Goal: Task Accomplishment & Management: Use online tool/utility

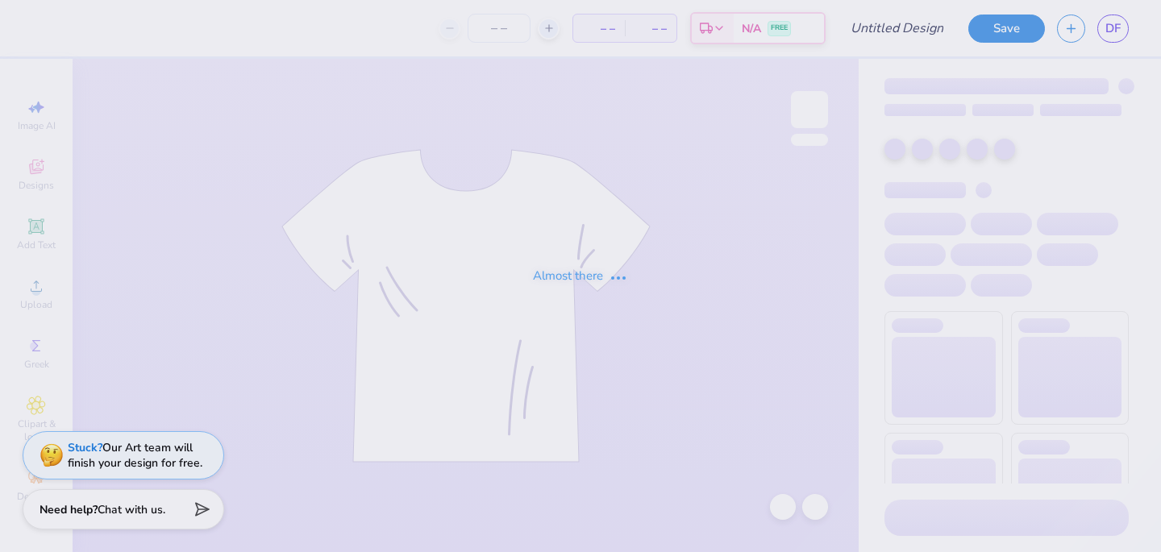
type input "zta bear tank"
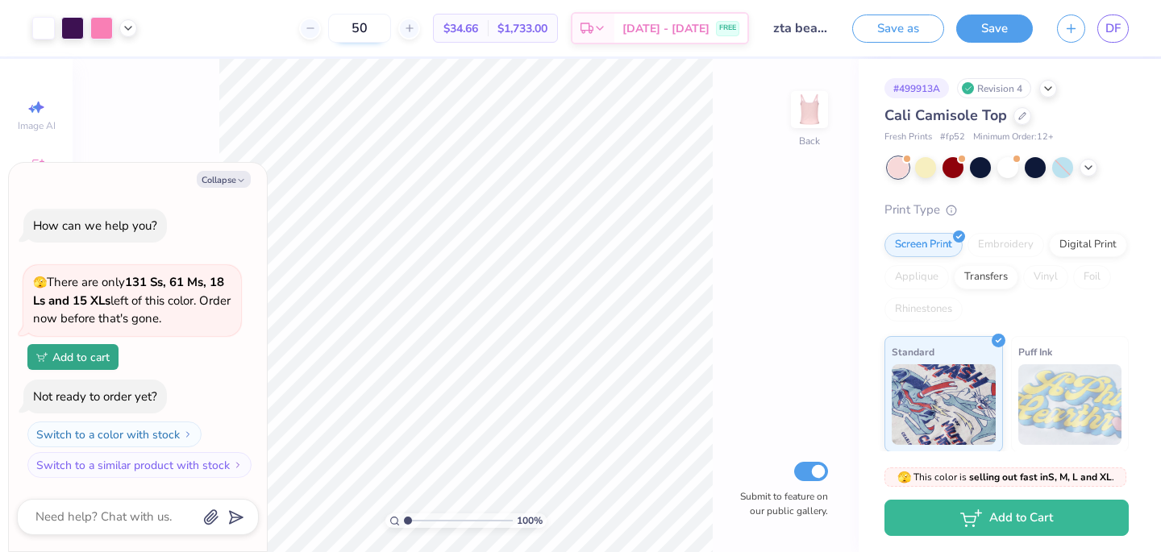
click at [391, 34] on input "50" at bounding box center [359, 28] width 63 height 29
type input "5"
type input "12"
click at [241, 174] on button "Collapse" at bounding box center [224, 179] width 54 height 17
type textarea "x"
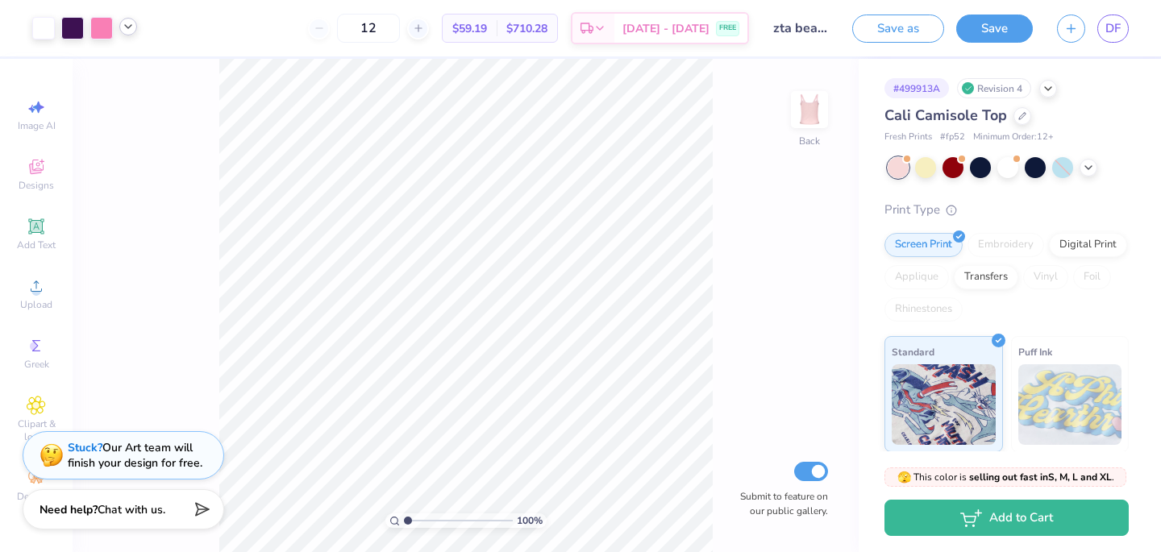
click at [126, 34] on div at bounding box center [128, 27] width 18 height 18
click at [1119, 23] on span "DF" at bounding box center [1113, 28] width 15 height 19
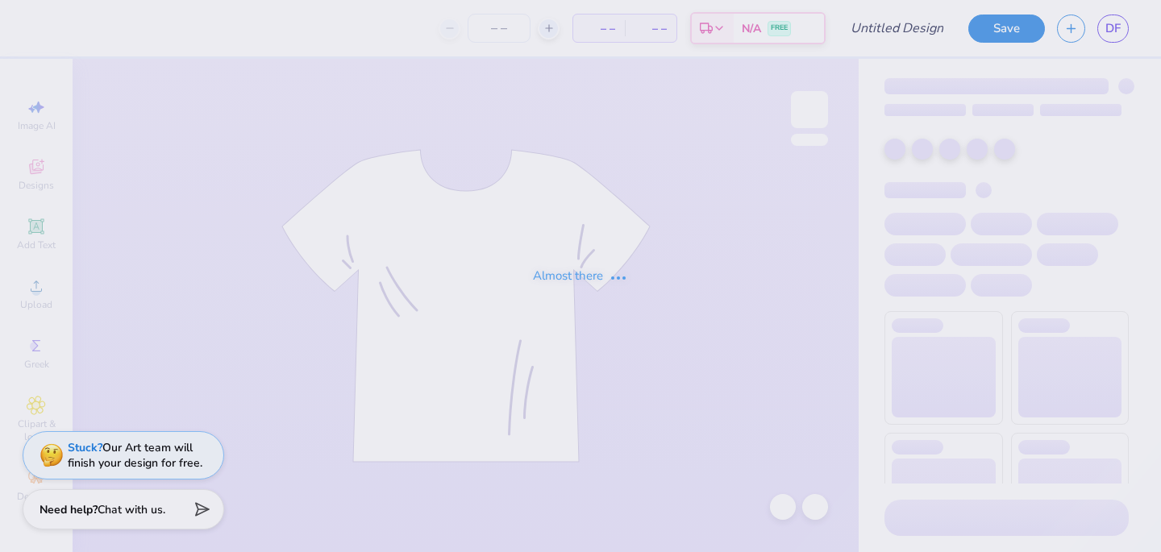
type input "PArke"
type input "100"
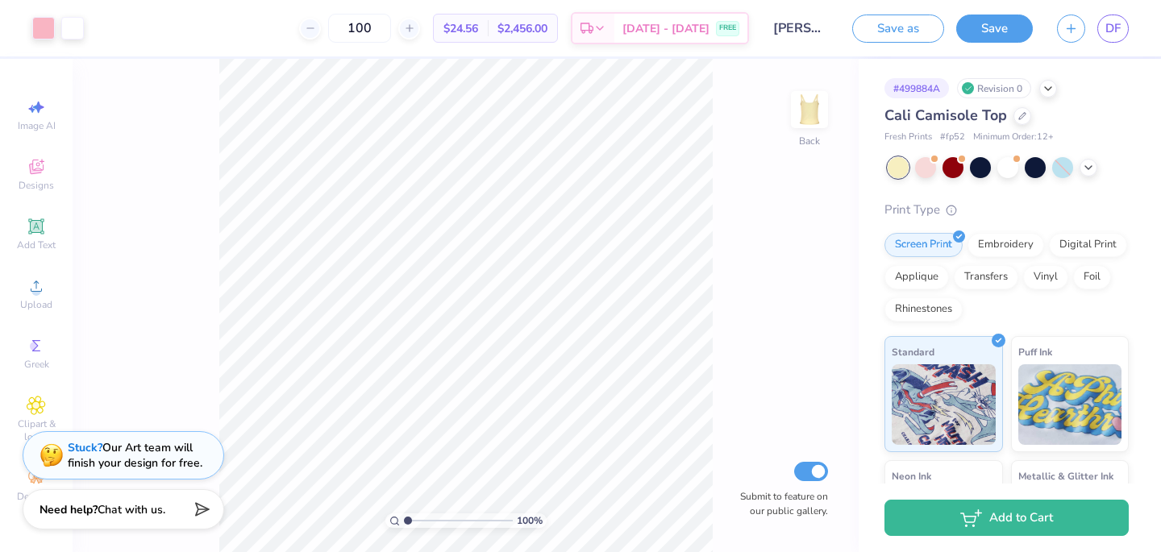
drag, startPoint x: 391, startPoint y: 33, endPoint x: 340, endPoint y: 29, distance: 51.0
click at [340, 29] on div "100" at bounding box center [359, 28] width 121 height 29
type input "12"
click at [1116, 29] on span "DF" at bounding box center [1113, 28] width 15 height 19
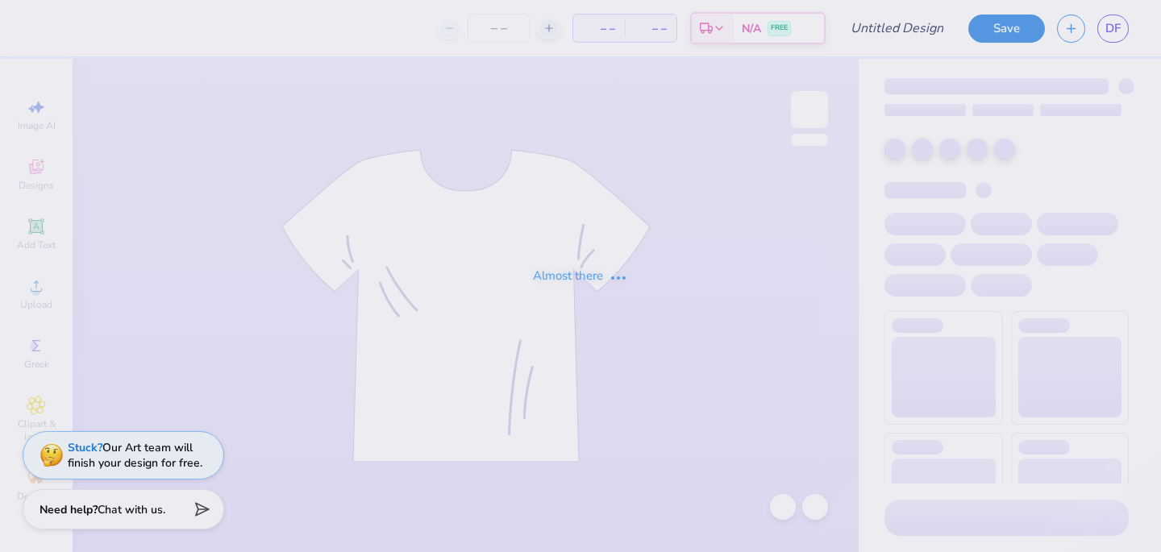
type input "sailboat"
type input "53"
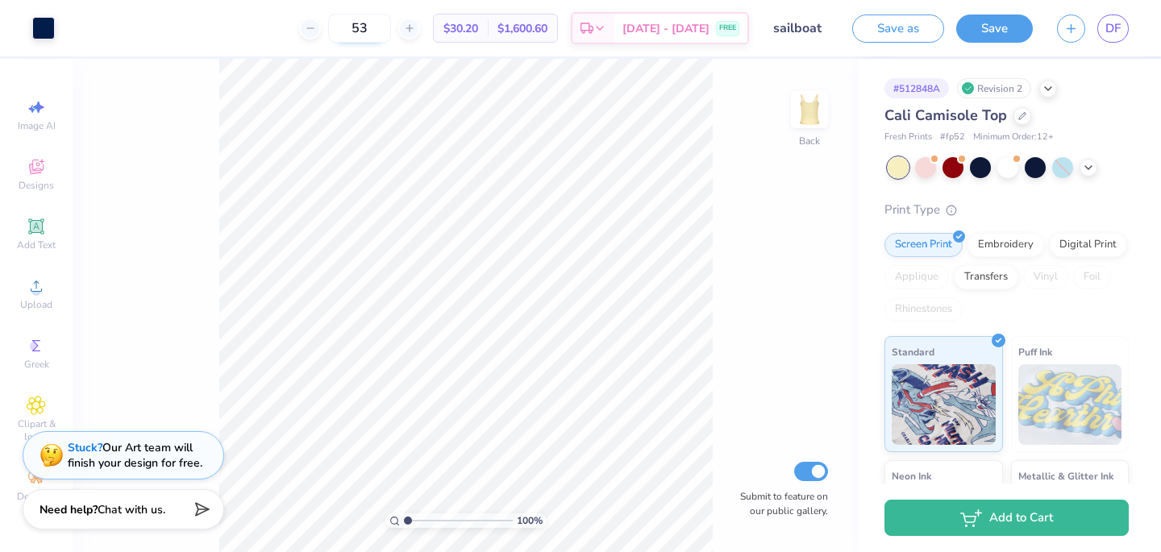
click at [391, 31] on input "53" at bounding box center [359, 28] width 63 height 29
drag, startPoint x: 395, startPoint y: 31, endPoint x: 332, endPoint y: 28, distance: 63.0
click at [332, 28] on div "53" at bounding box center [359, 28] width 121 height 29
type input "12"
click at [1114, 35] on span "DF" at bounding box center [1113, 28] width 15 height 19
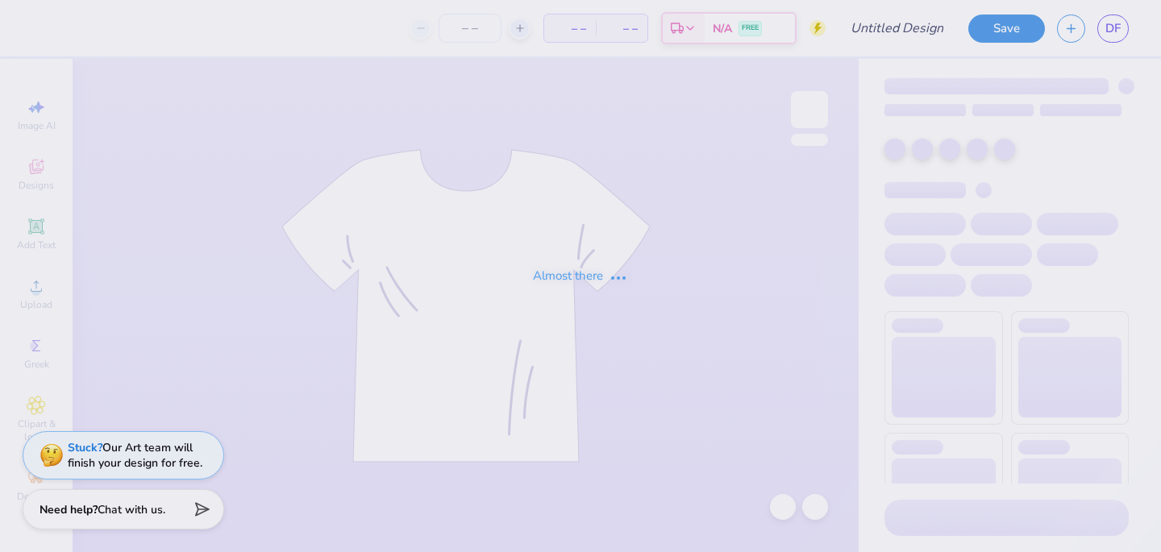
type input "PArke"
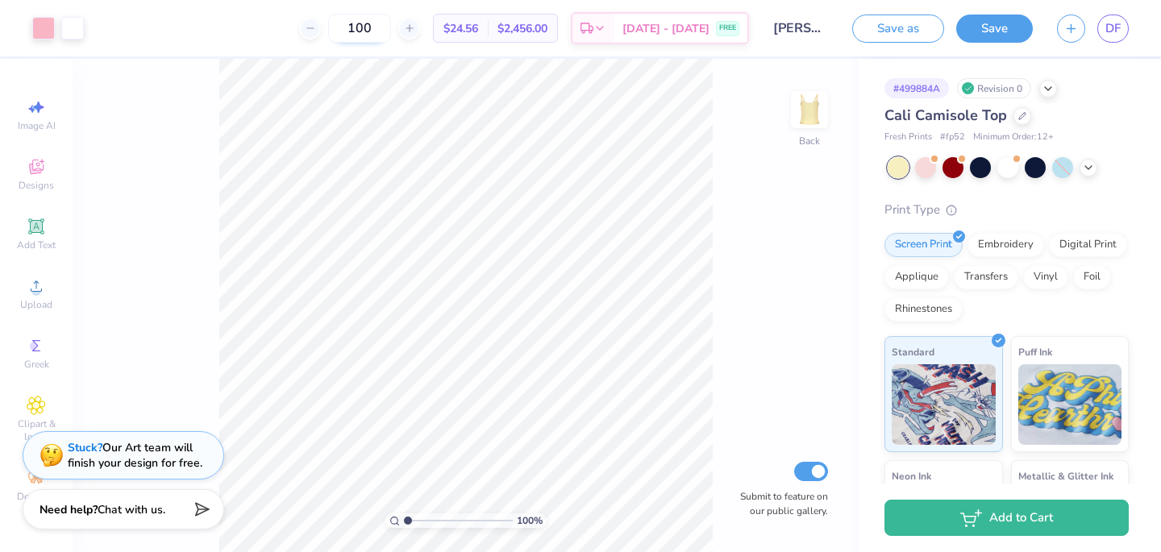
click at [391, 28] on input "100" at bounding box center [359, 28] width 63 height 29
type input "1"
click at [989, 32] on button "Save" at bounding box center [994, 26] width 77 height 28
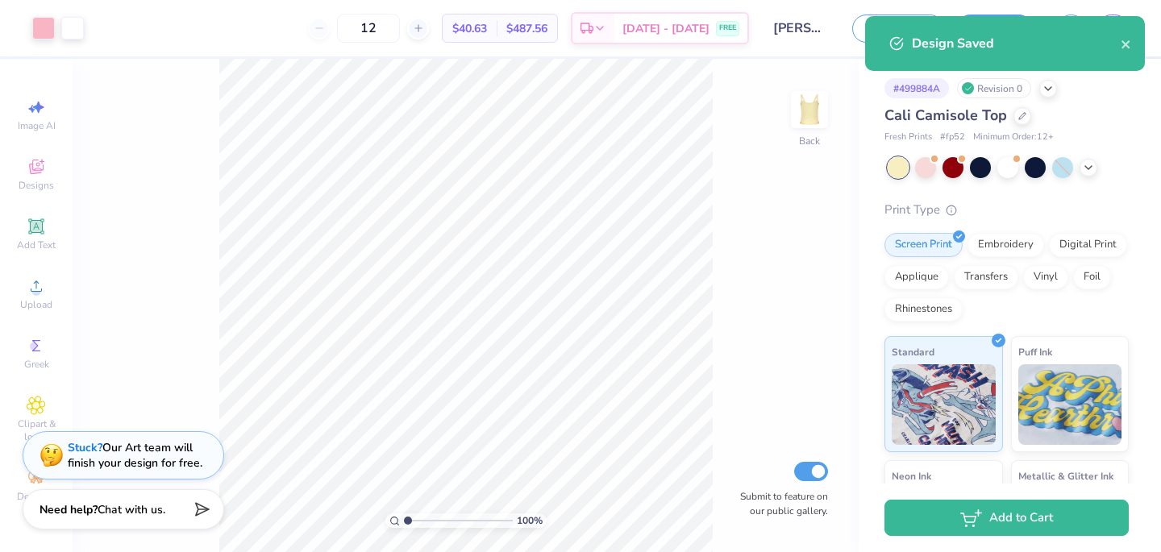
click at [487, 31] on span "$40.63" at bounding box center [469, 28] width 35 height 17
click at [400, 33] on input "12" at bounding box center [368, 28] width 63 height 29
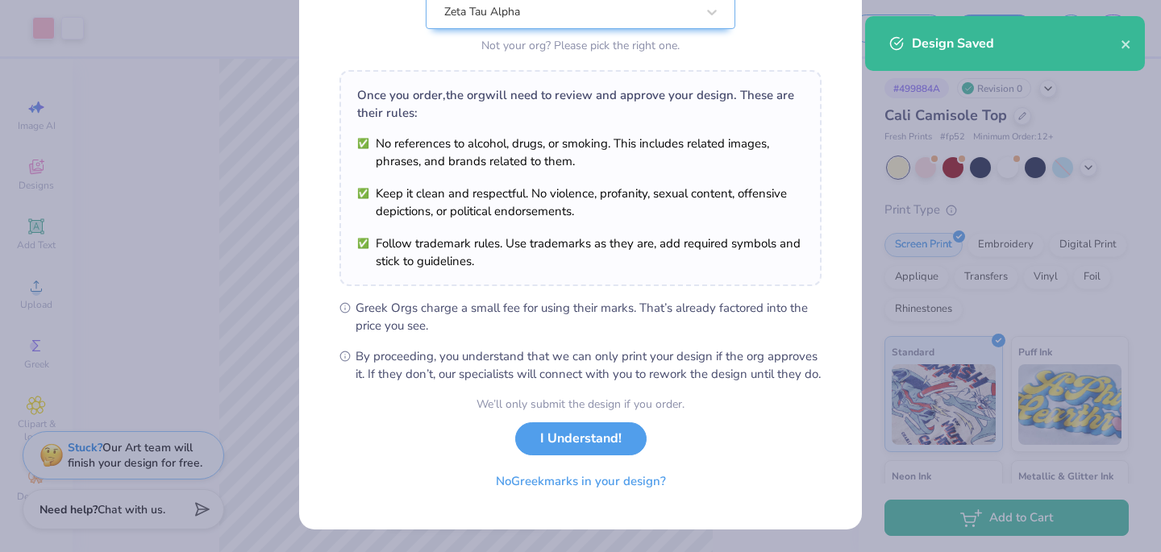
scroll to position [202, 0]
click at [558, 434] on button "I Understand!" at bounding box center [580, 435] width 131 height 33
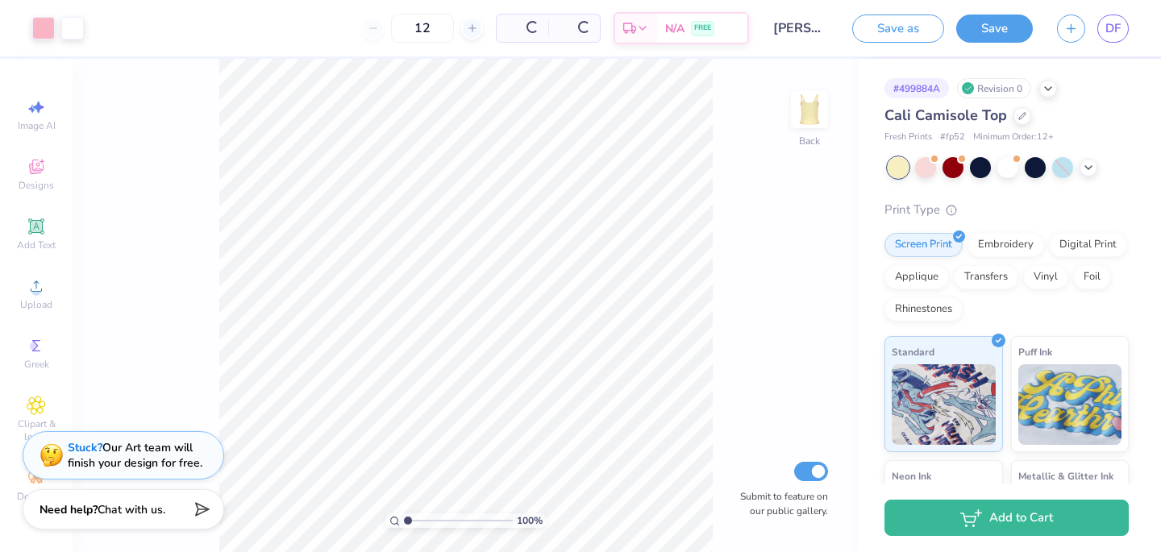
scroll to position [0, 0]
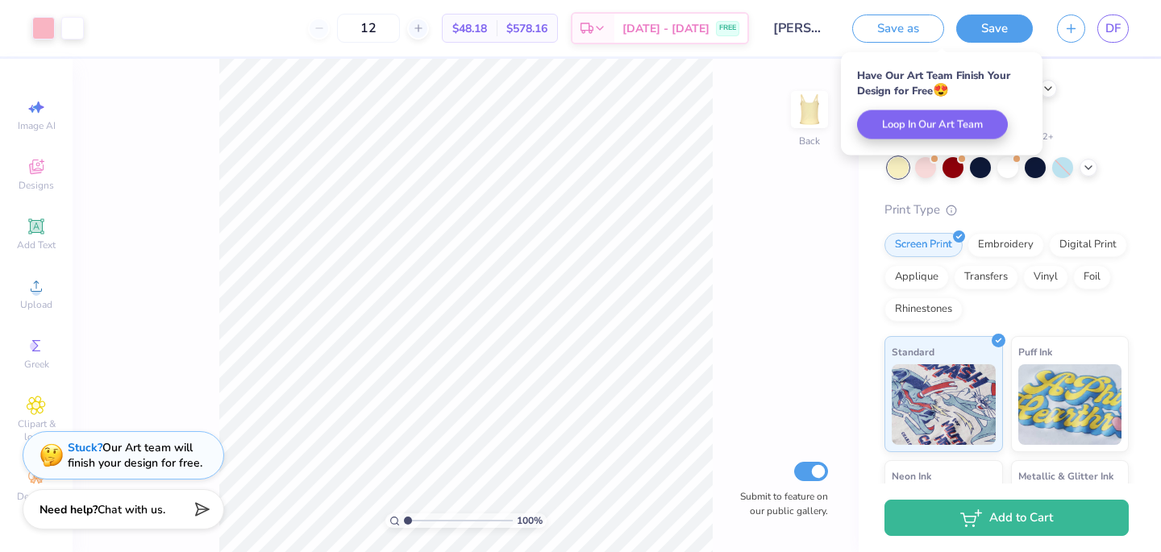
type input "1"
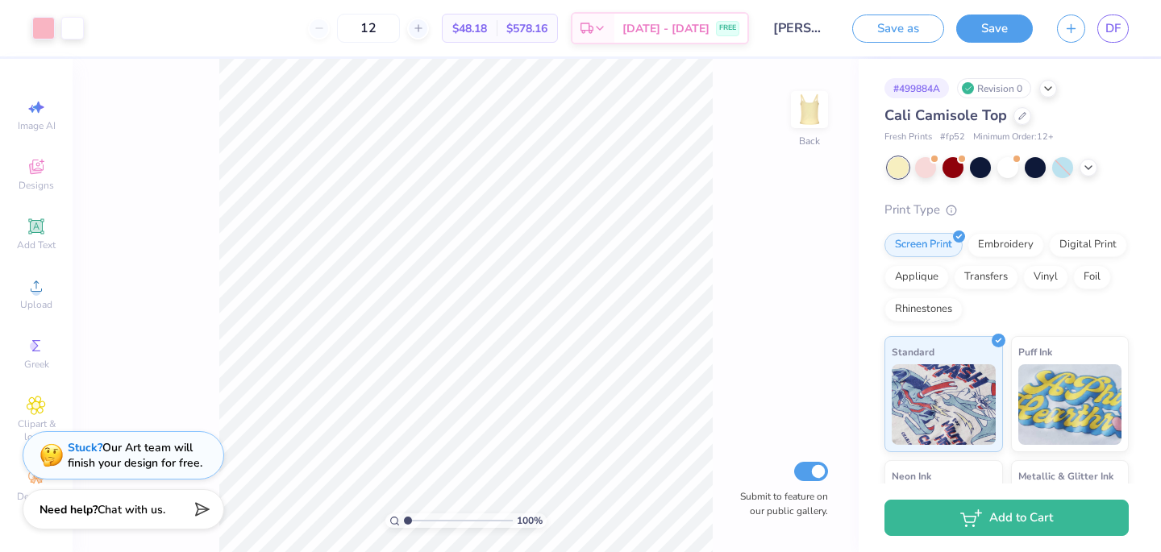
type input "1"
type input "3"
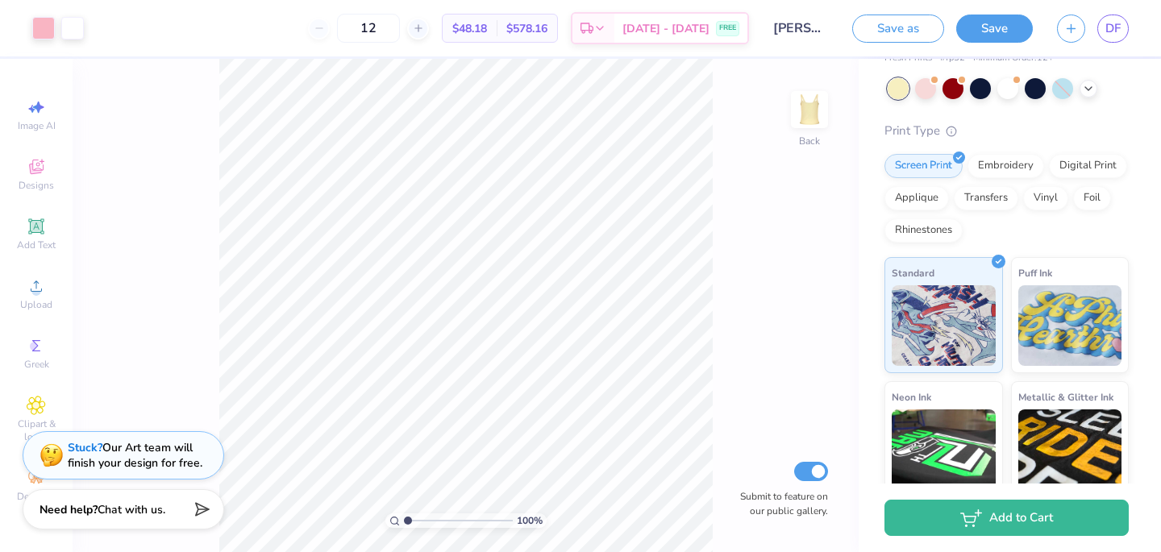
scroll to position [83, 0]
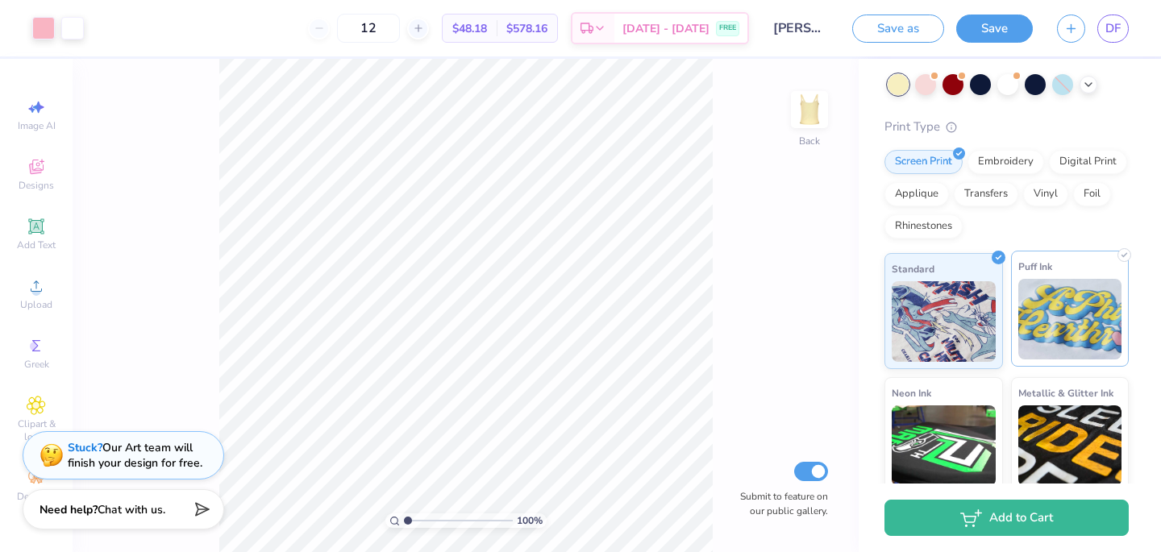
click at [1066, 326] on img at bounding box center [1071, 319] width 104 height 81
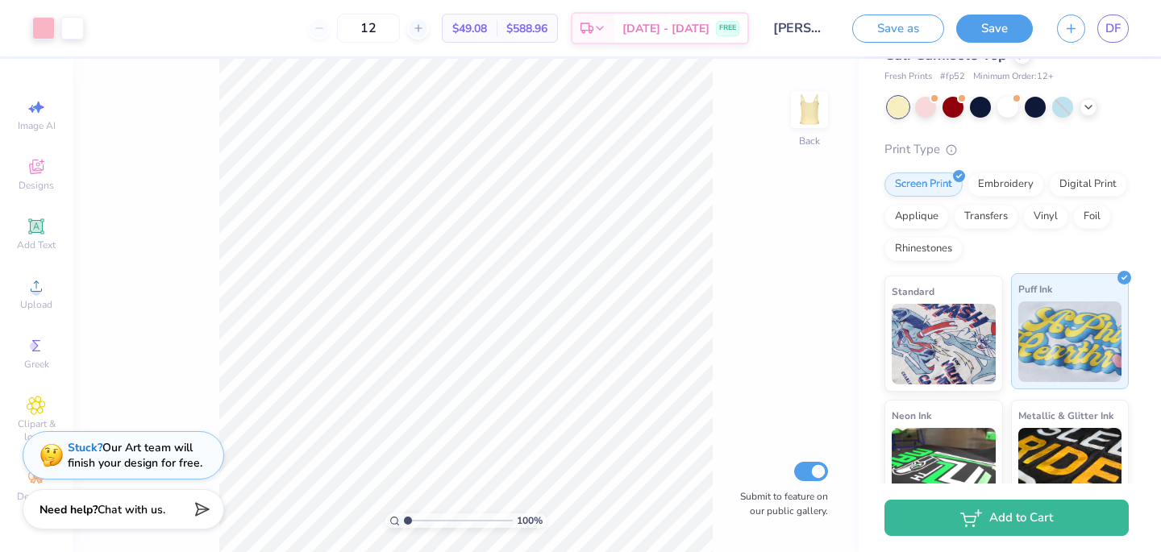
scroll to position [0, 0]
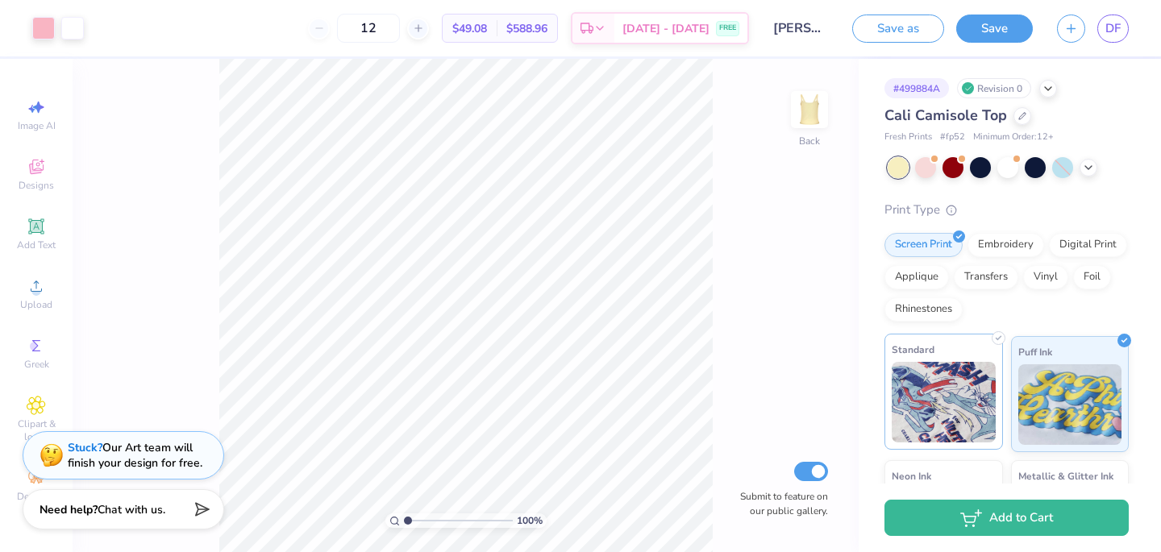
click at [973, 375] on img at bounding box center [944, 402] width 104 height 81
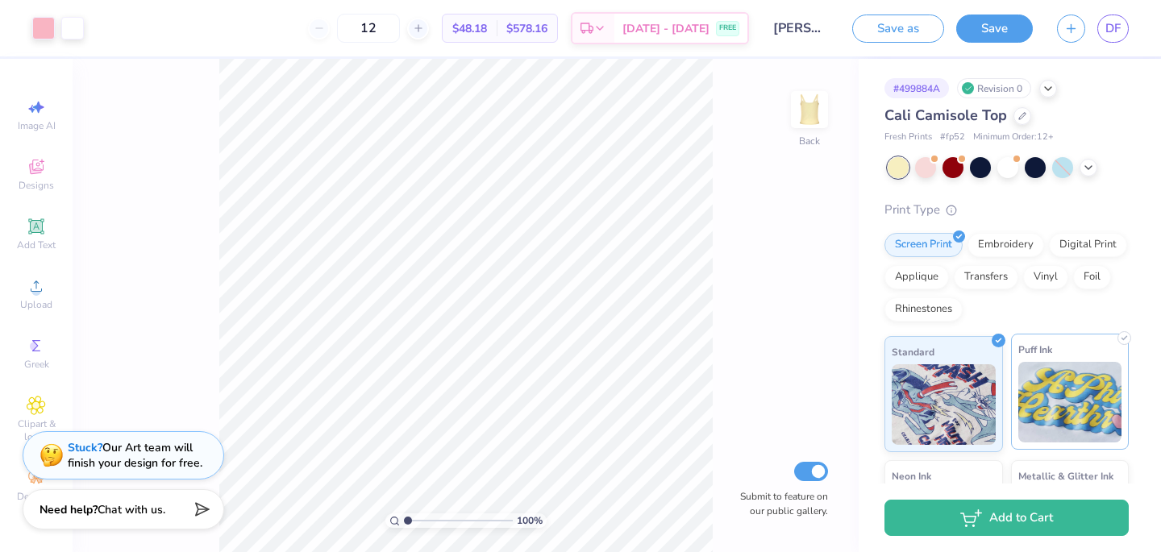
click at [1066, 390] on img at bounding box center [1071, 402] width 104 height 81
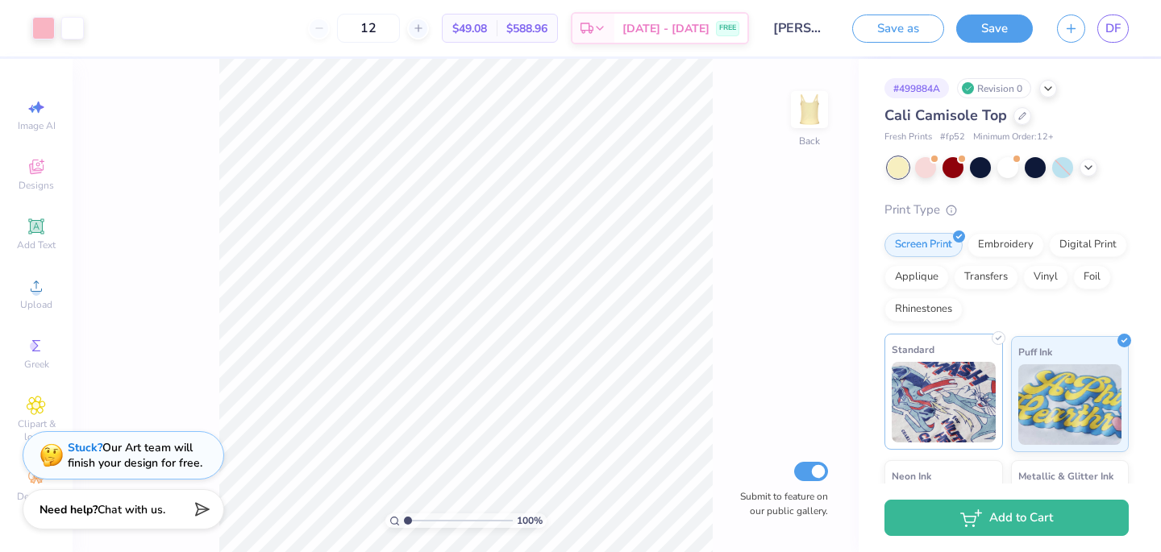
click at [978, 394] on img at bounding box center [944, 402] width 104 height 81
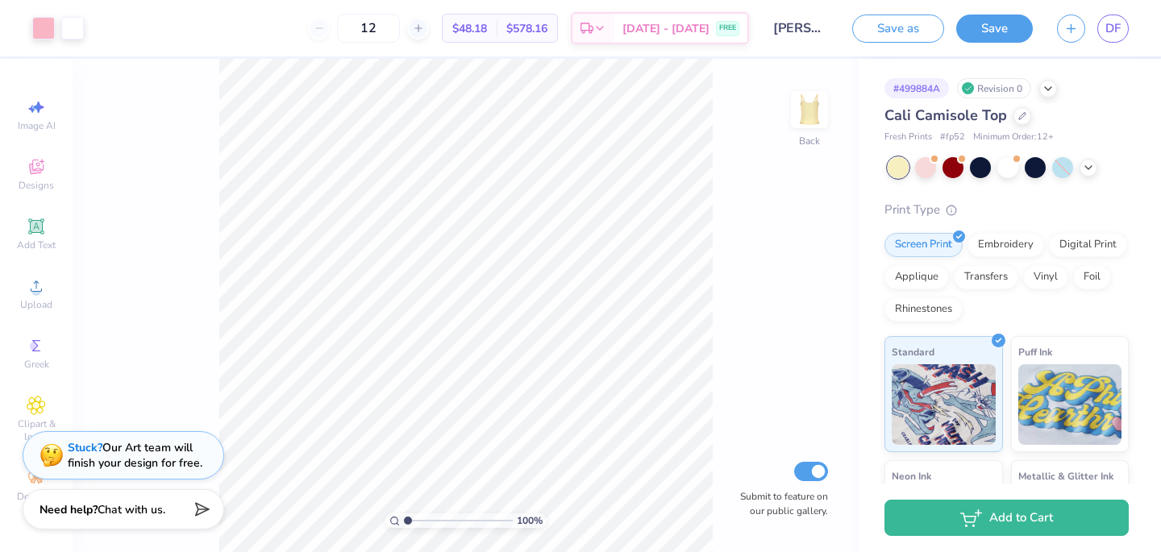
click at [484, 35] on span "$48.18" at bounding box center [469, 28] width 35 height 17
click at [487, 25] on span "$48.18" at bounding box center [469, 28] width 35 height 17
click at [400, 34] on input "12" at bounding box center [368, 28] width 63 height 29
type input "1"
type input "2"
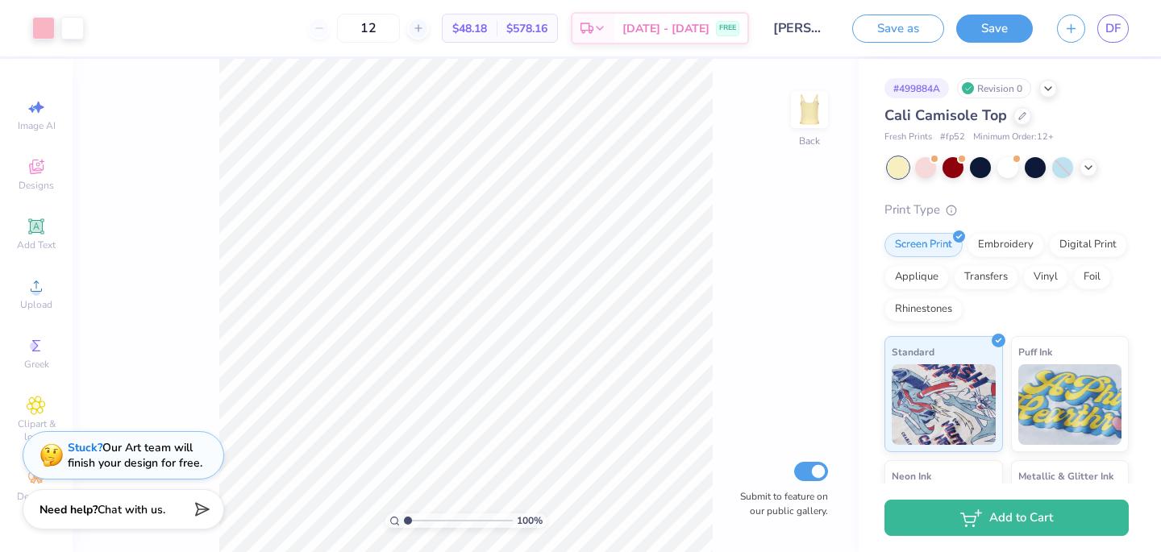
type input "1"
type input "2"
type input "3"
type input "2"
type input "3"
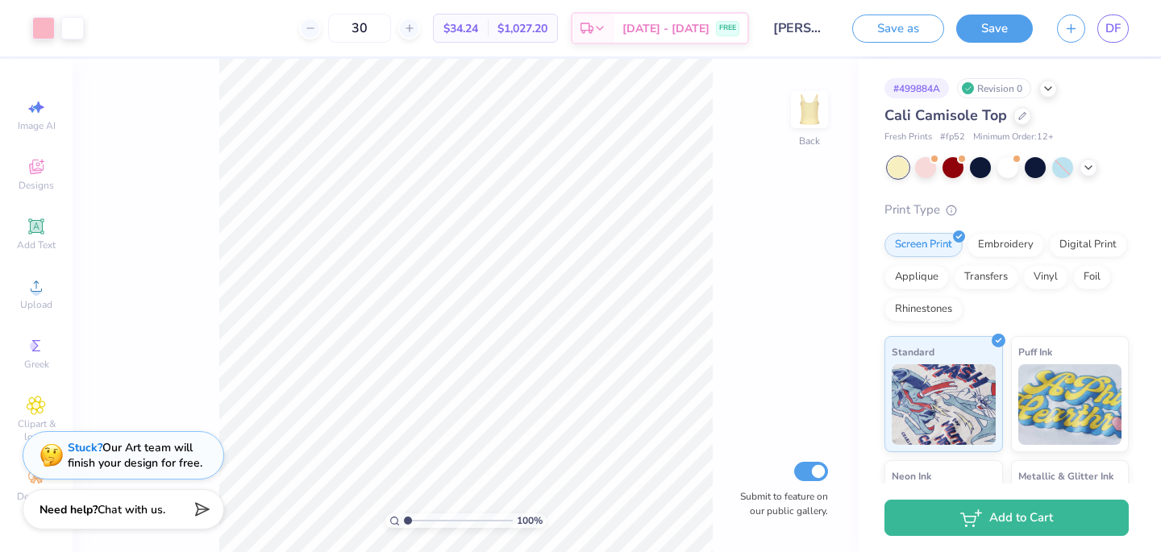
type input "30"
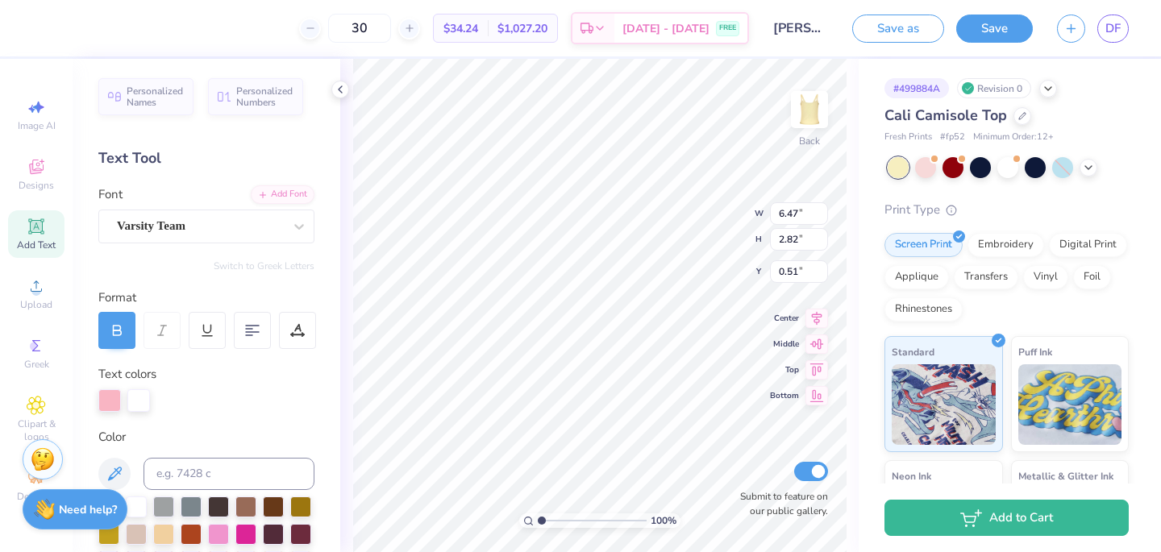
type input "0.78"
type input "6.60"
type input "2.87"
type input "0.73"
type input "0.50"
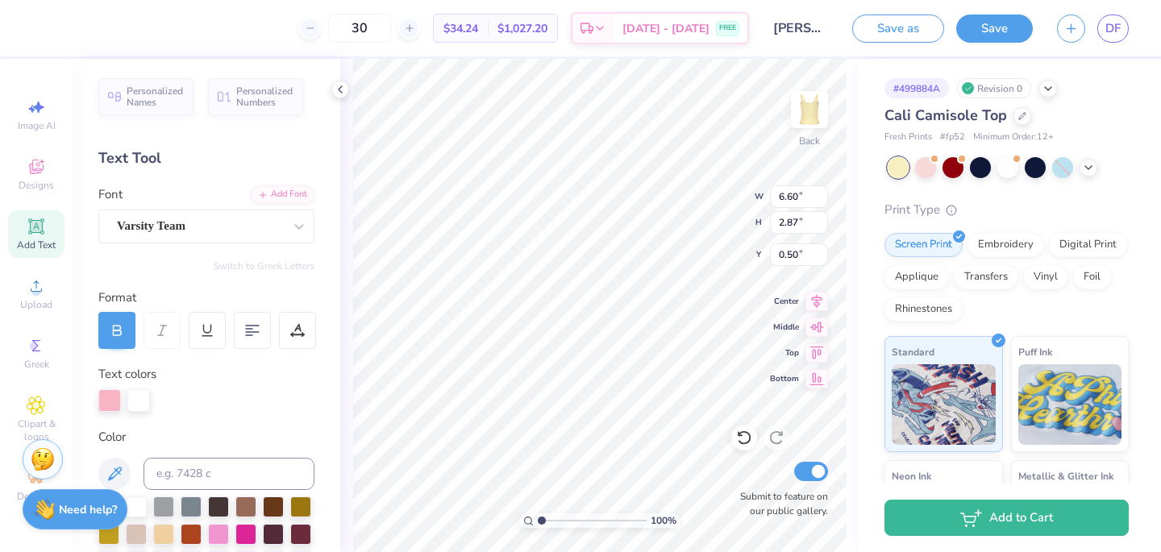
type input "6.91"
type input "3.01"
click at [340, 90] on polyline at bounding box center [340, 89] width 3 height 6
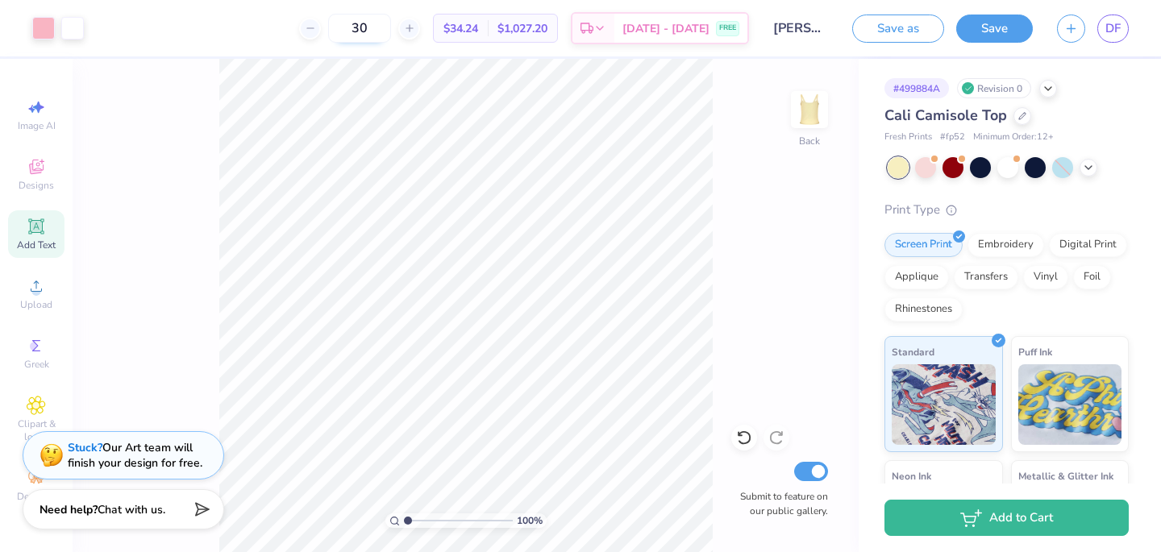
click at [391, 19] on input "30" at bounding box center [359, 28] width 63 height 29
type input "3"
type input "2"
type input "30"
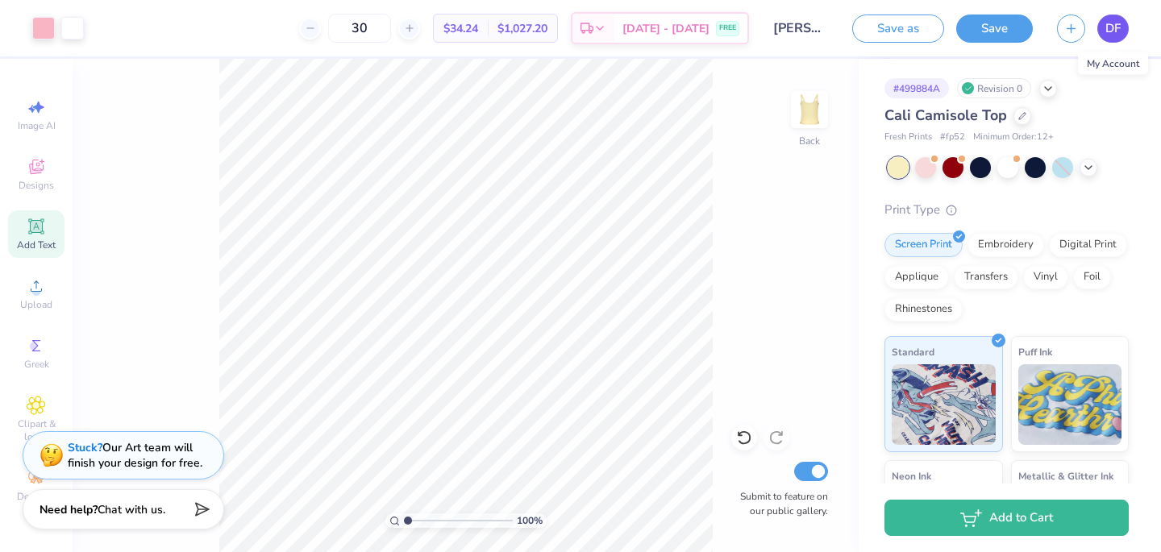
click at [1114, 31] on span "DF" at bounding box center [1113, 28] width 15 height 19
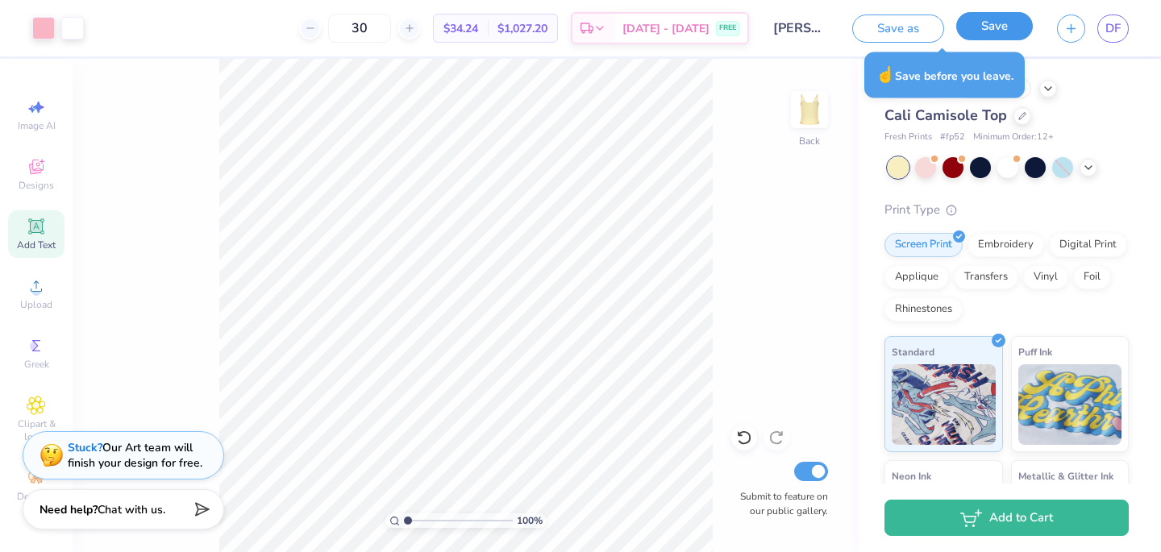
click at [996, 24] on button "Save" at bounding box center [994, 26] width 77 height 28
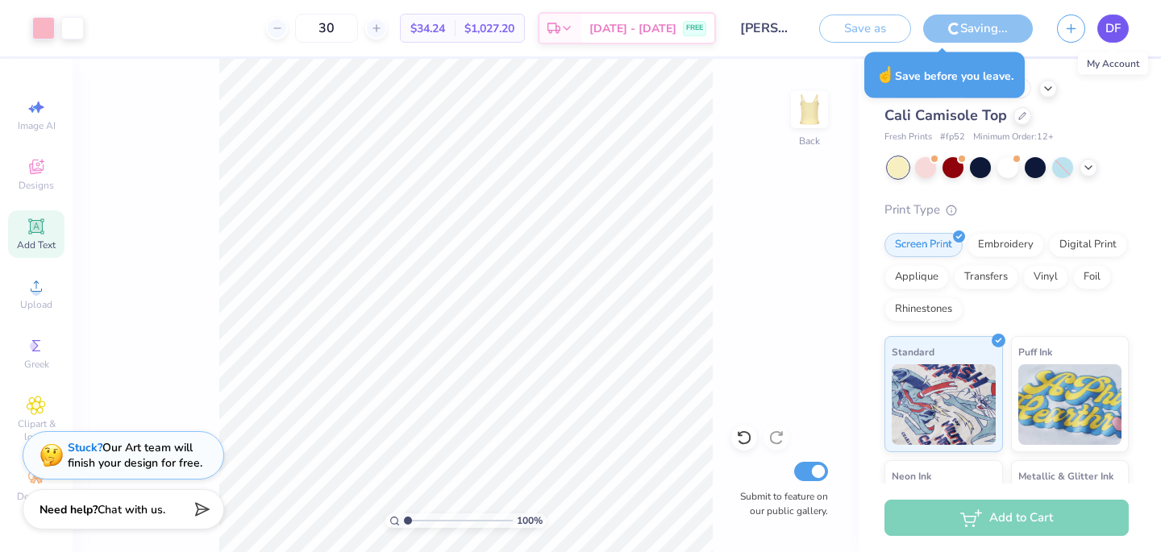
click at [1115, 27] on span "DF" at bounding box center [1113, 28] width 15 height 19
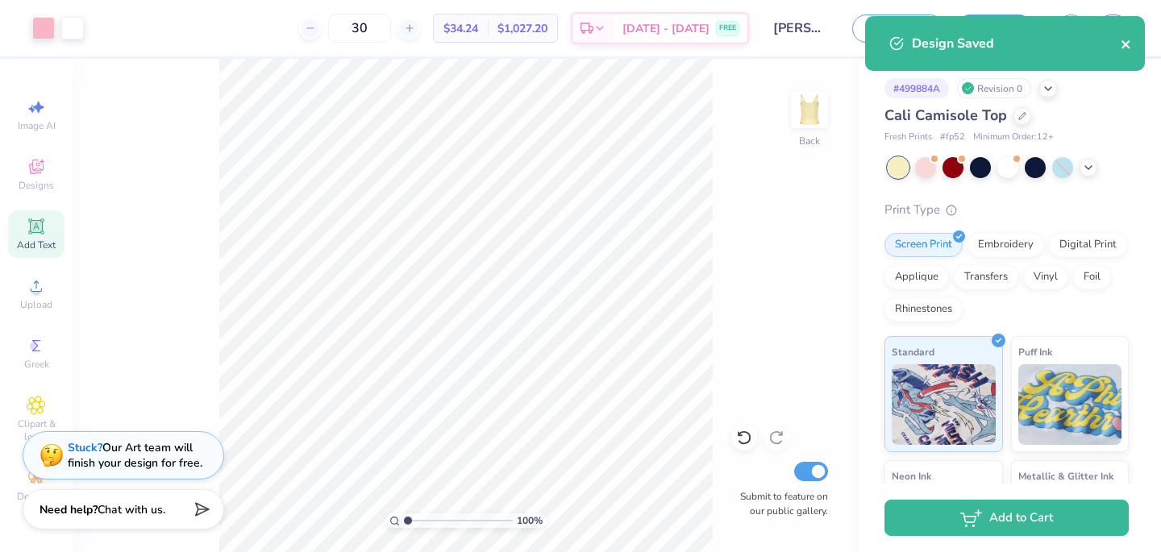
click at [1124, 48] on icon "close" at bounding box center [1126, 44] width 11 height 13
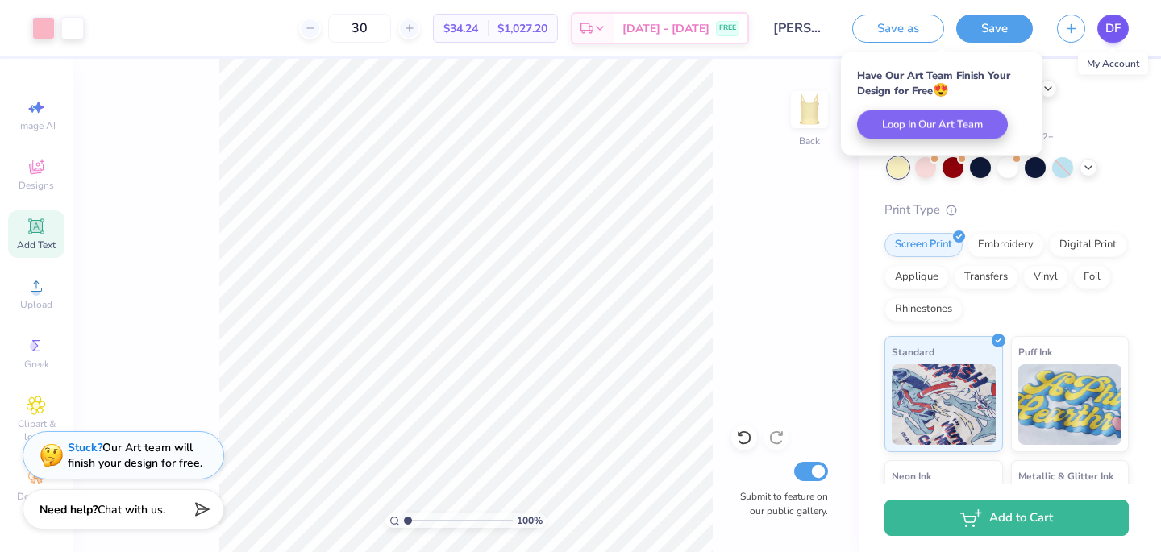
click at [1110, 26] on body "Art colors 30 $34.24 Per Item $1,027.20 Total Est. Delivery Sep 15 - 18 FREE De…" at bounding box center [580, 276] width 1161 height 552
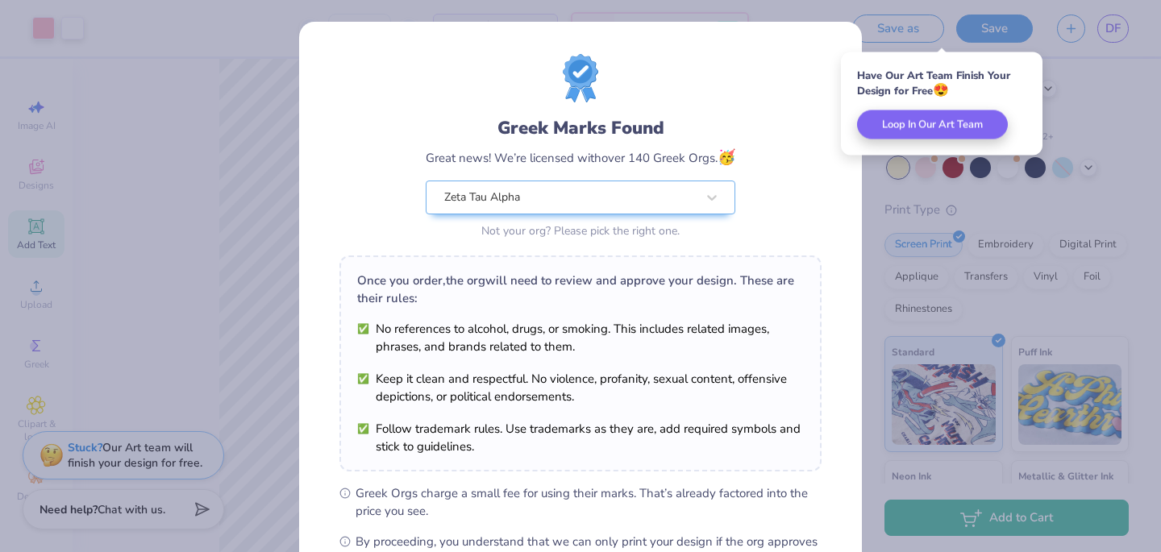
scroll to position [202, 0]
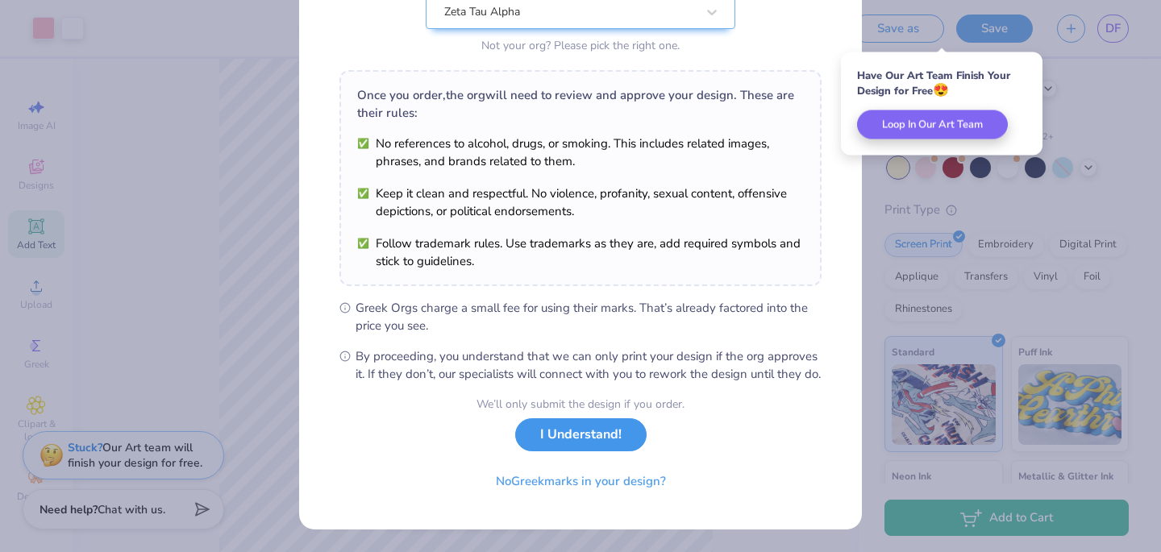
click at [576, 448] on button "I Understand!" at bounding box center [580, 435] width 131 height 33
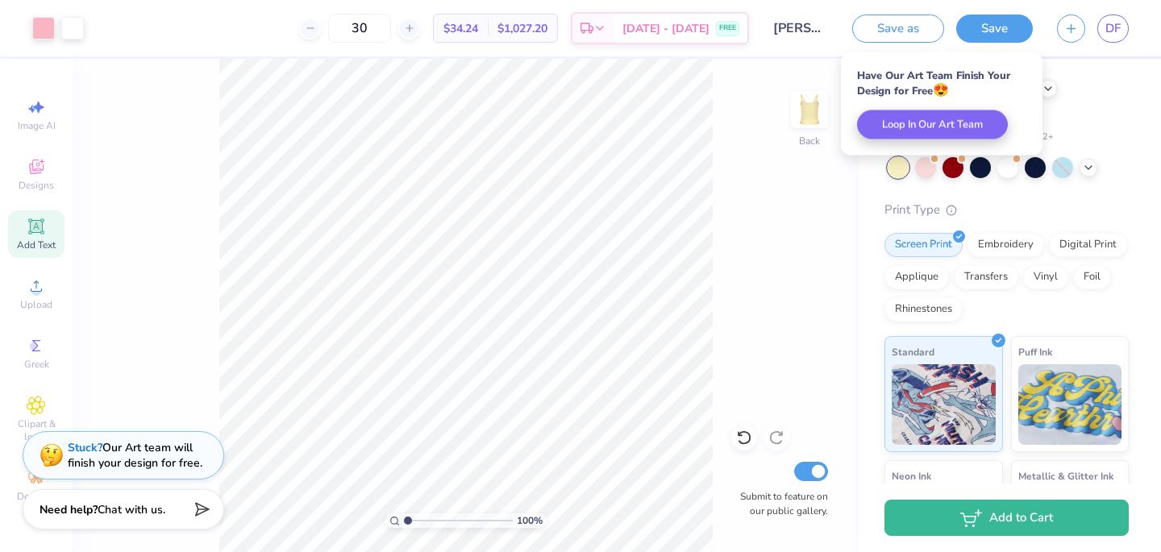
scroll to position [0, 0]
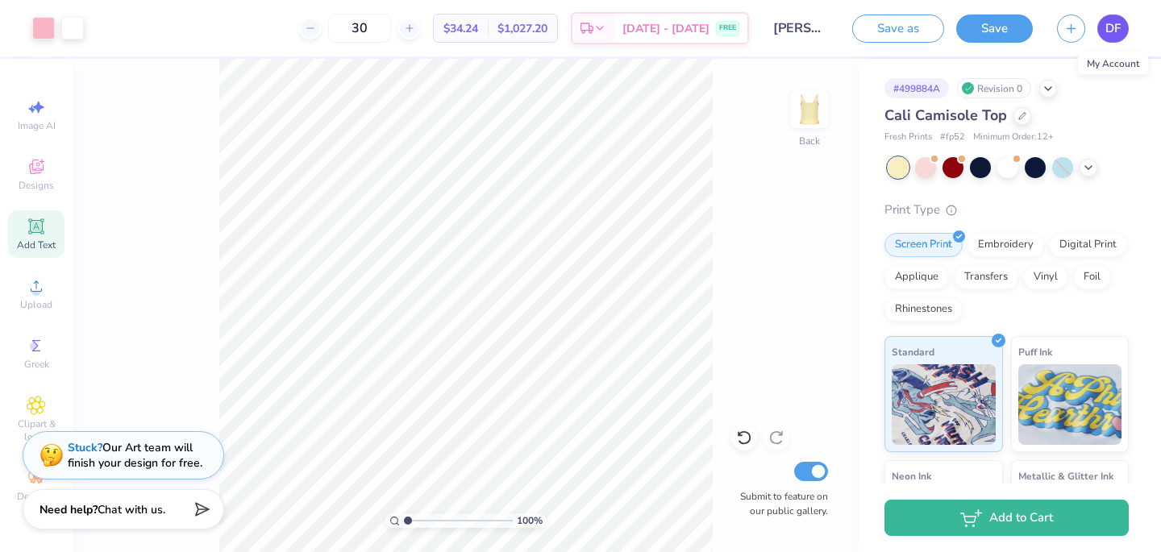
click at [1103, 31] on link "DF" at bounding box center [1113, 29] width 31 height 28
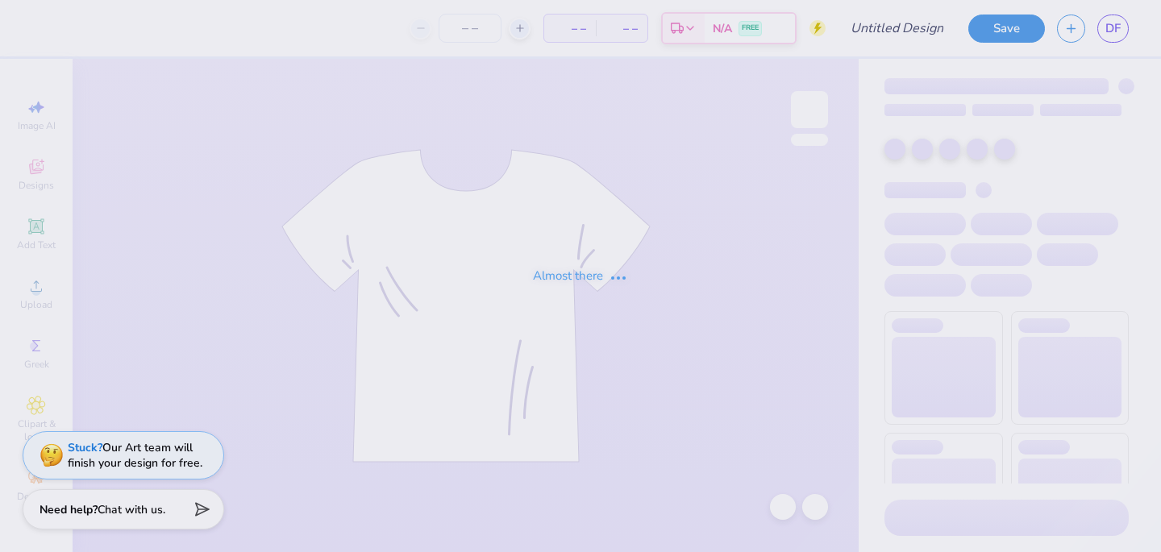
type input "zta bear tank"
type input "50"
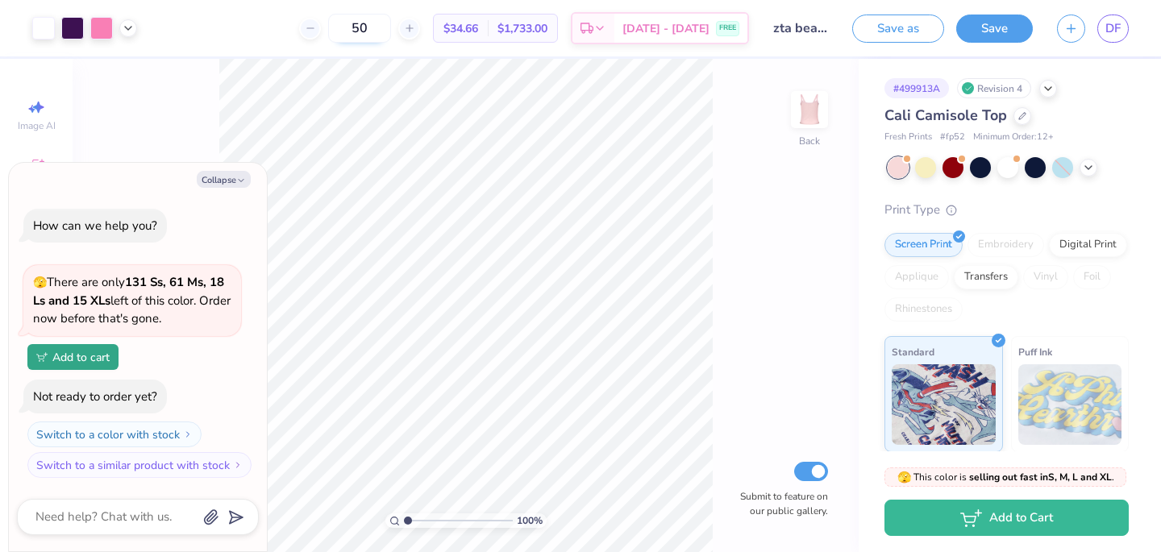
click at [391, 26] on input "50" at bounding box center [359, 28] width 63 height 29
drag, startPoint x: 387, startPoint y: 26, endPoint x: 349, endPoint y: 26, distance: 37.9
click at [349, 26] on input "50" at bounding box center [359, 28] width 63 height 29
type input "30"
click at [1115, 27] on span "DF" at bounding box center [1113, 28] width 15 height 19
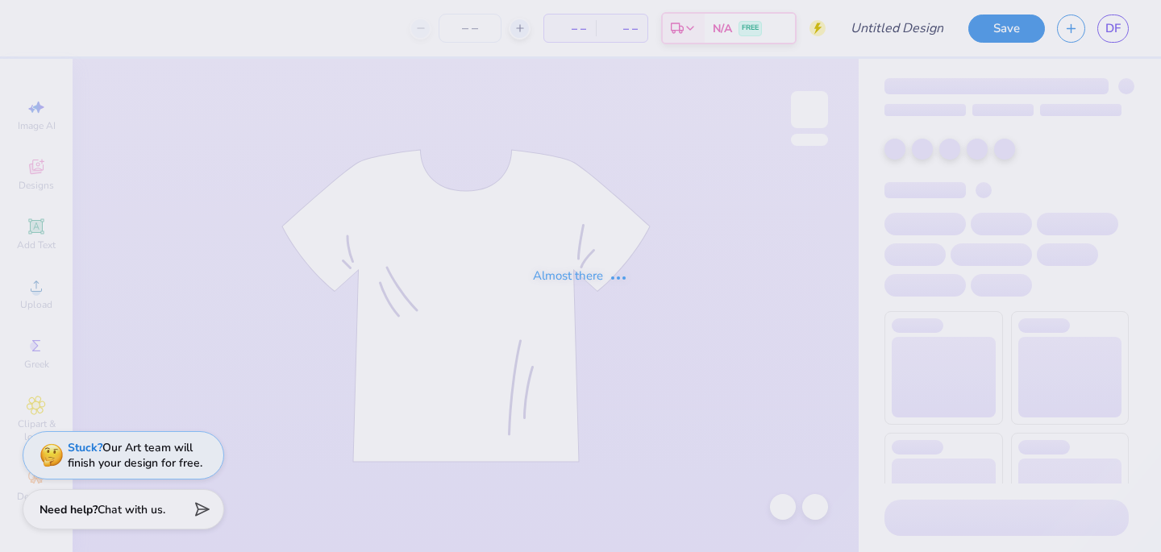
type input "sailboat"
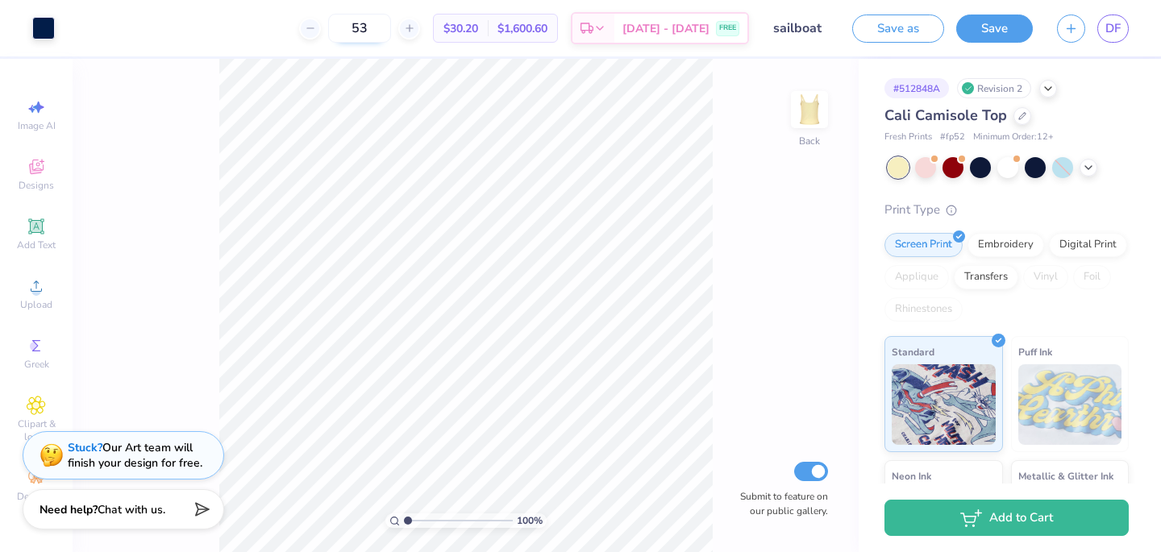
click at [391, 31] on input "53" at bounding box center [359, 28] width 63 height 29
type input "5"
type input "30"
click at [986, 30] on button "Save" at bounding box center [994, 26] width 77 height 28
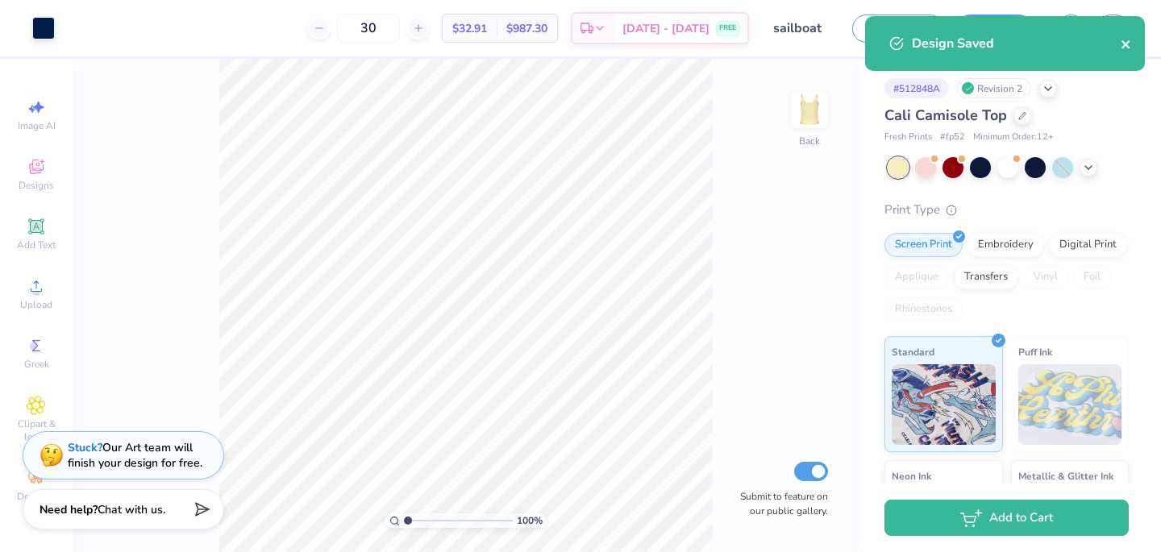
click at [1123, 44] on icon "close" at bounding box center [1126, 44] width 11 height 13
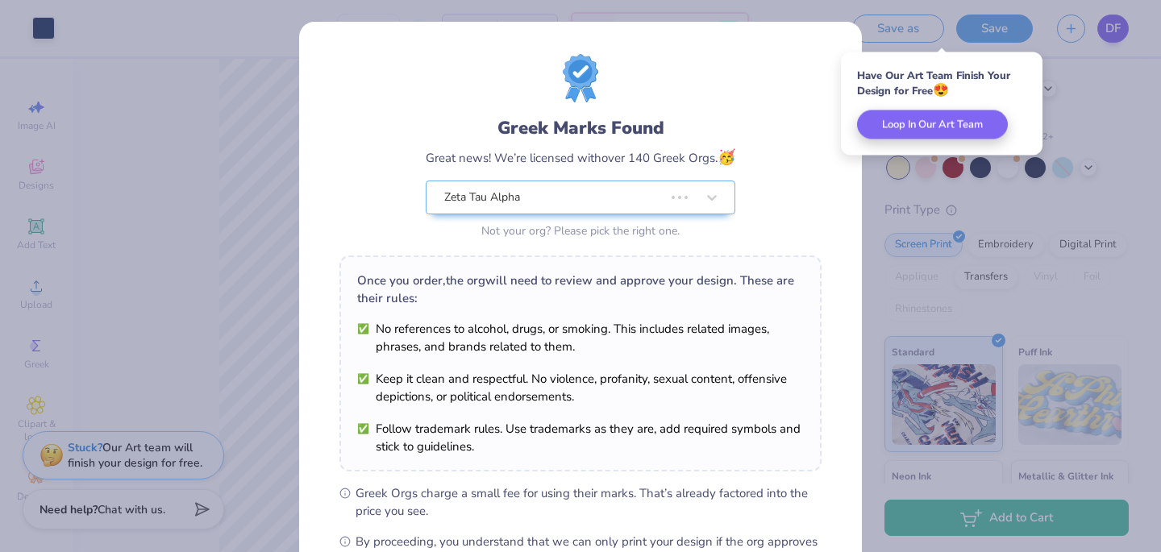
click at [1112, 31] on div "Greek Marks Found Great news! We’re licensed with over 140 Greek Orgs. 🥳 Zeta T…" at bounding box center [580, 276] width 1161 height 552
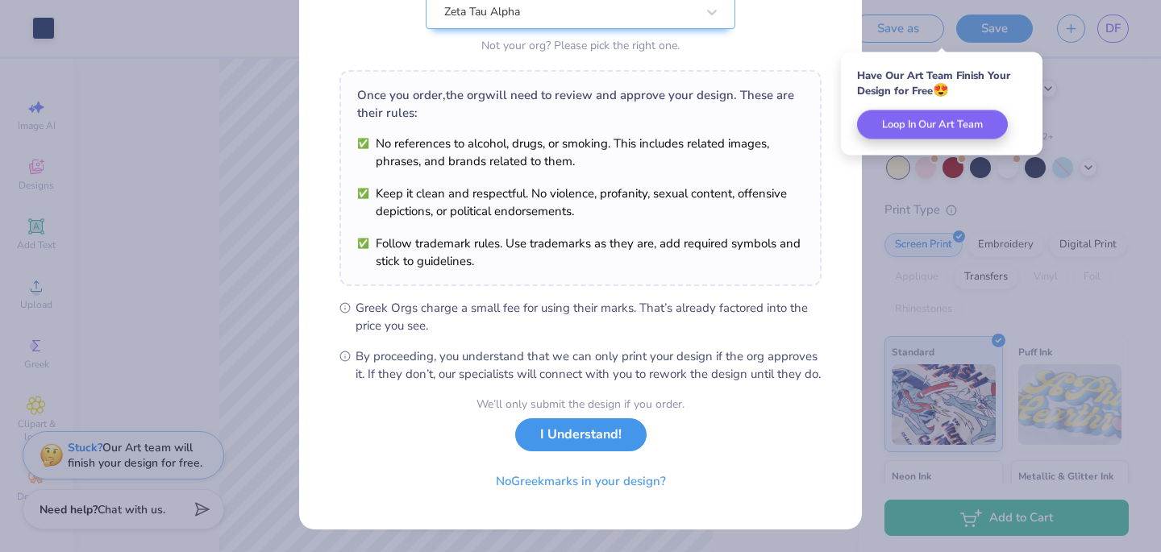
click at [598, 448] on button "I Understand!" at bounding box center [580, 435] width 131 height 33
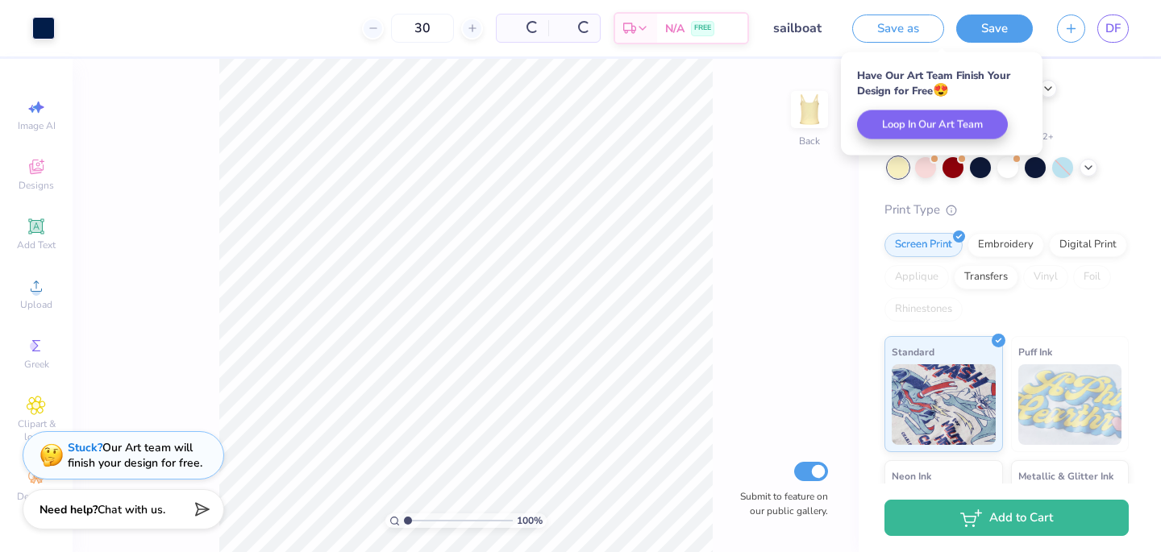
scroll to position [0, 0]
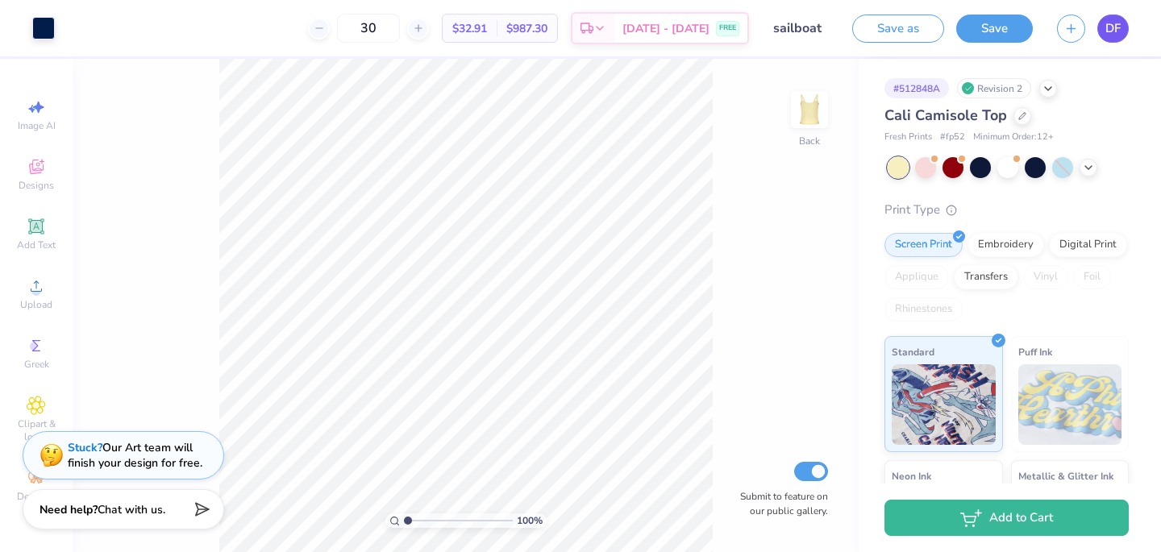
click at [1113, 31] on span "DF" at bounding box center [1113, 28] width 15 height 19
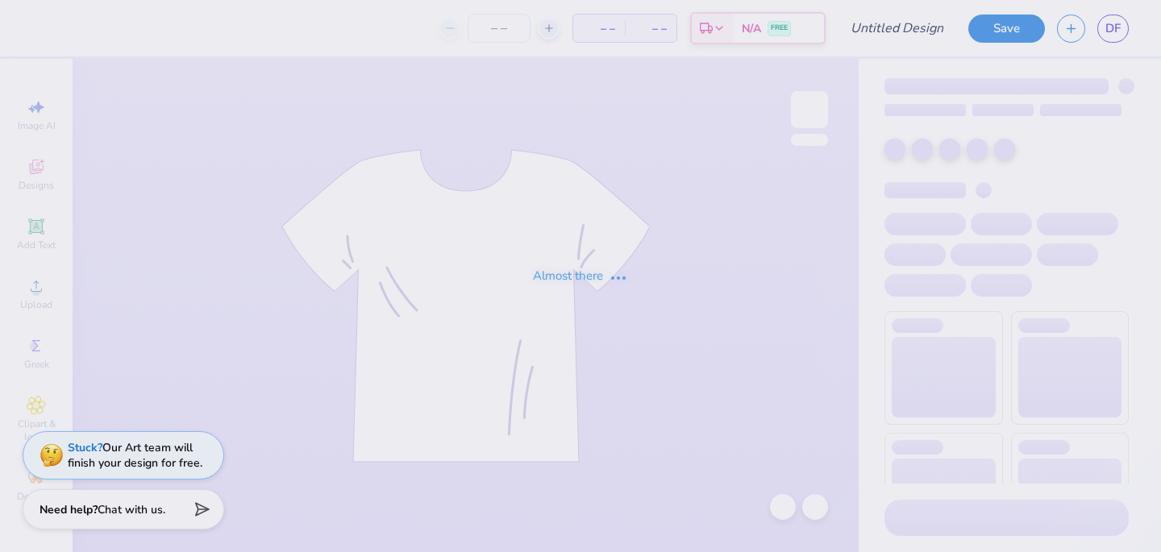
type input "zta bear tank"
type input "50"
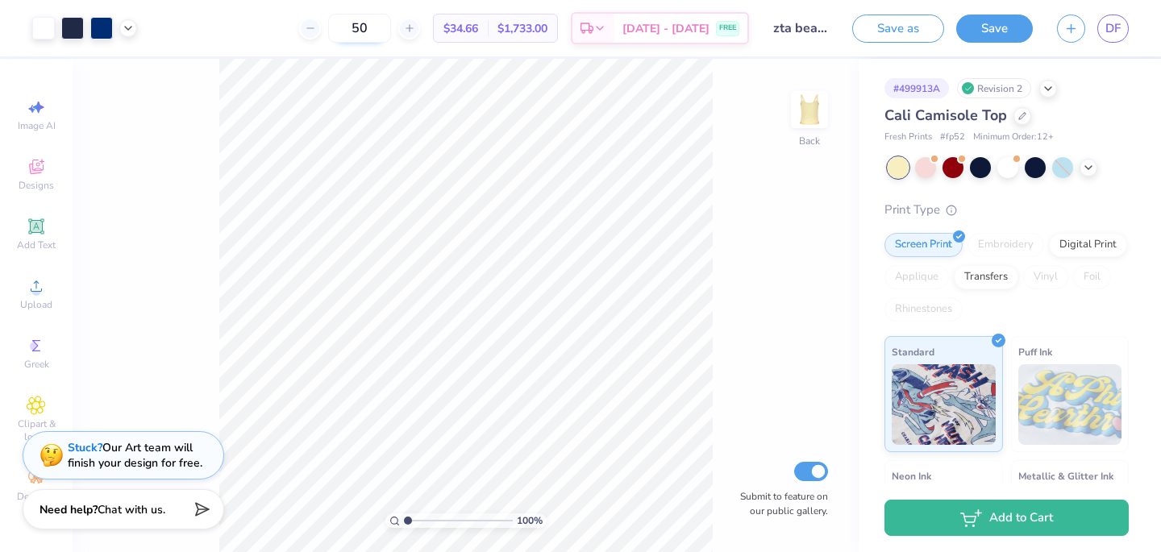
click at [376, 27] on input "50" at bounding box center [359, 28] width 63 height 29
drag, startPoint x: 390, startPoint y: 31, endPoint x: 340, endPoint y: 31, distance: 50.0
click at [348, 31] on input "50" at bounding box center [359, 28] width 63 height 29
type input "30"
click at [1114, 40] on link "DF" at bounding box center [1113, 29] width 31 height 28
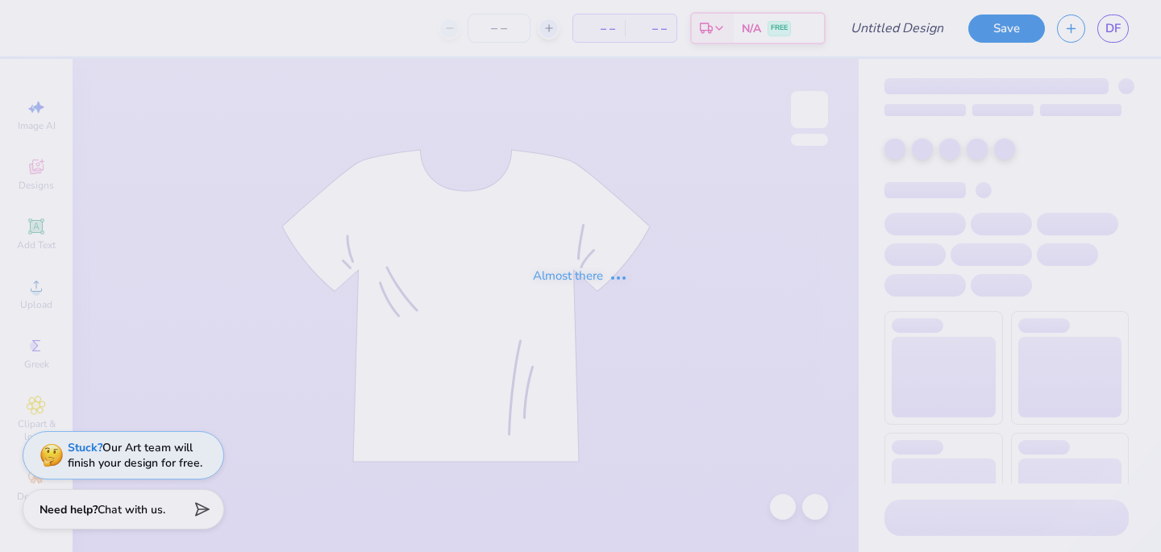
type input "[PERSON_NAME]"
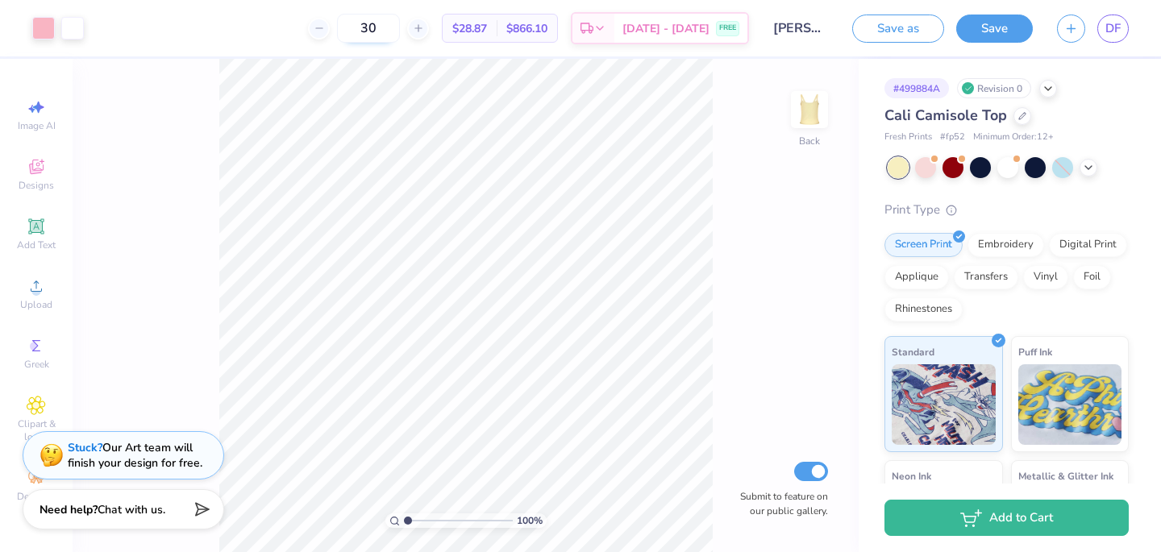
click at [400, 22] on input "30" at bounding box center [368, 28] width 63 height 29
type input "3"
type input "71"
